Goal: Task Accomplishment & Management: Manage account settings

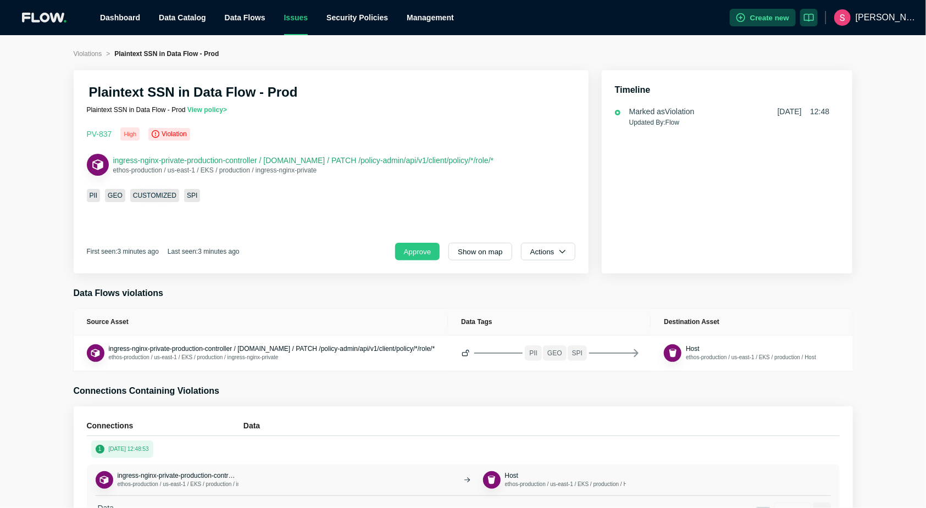
drag, startPoint x: 600, startPoint y: 158, endPoint x: 548, endPoint y: 158, distance: 52.2
click at [548, 158] on div "Plaintext SSN in Data Flow - Prod Plaintext SSN in Data Flow - Prod View policy…" at bounding box center [463, 171] width 792 height 203
click at [505, 191] on div "PII GEO CUSTOMIZED SPI" at bounding box center [331, 195] width 488 height 13
drag, startPoint x: 460, startPoint y: 167, endPoint x: 454, endPoint y: 158, distance: 10.7
click at [454, 158] on div "ingress-nginx-private-production-controller / [DOMAIN_NAME] / PATCH /policy-adm…" at bounding box center [303, 165] width 381 height 20
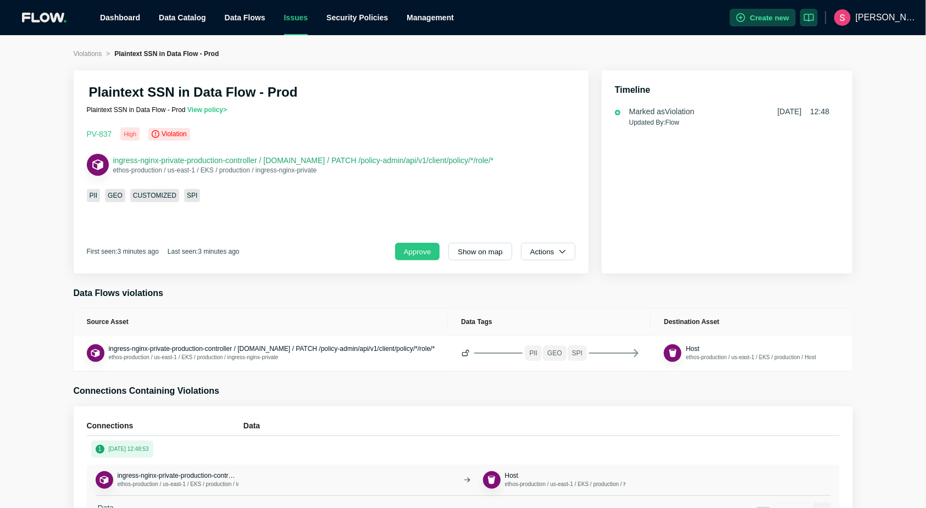
copy span "policy-admin/api/v1/client/policy/*/role/*"
click at [562, 248] on icon "button" at bounding box center [562, 251] width 7 height 7
click at [555, 300] on span "Dismiss" at bounding box center [552, 300] width 38 height 11
